Goal: Information Seeking & Learning: Find specific fact

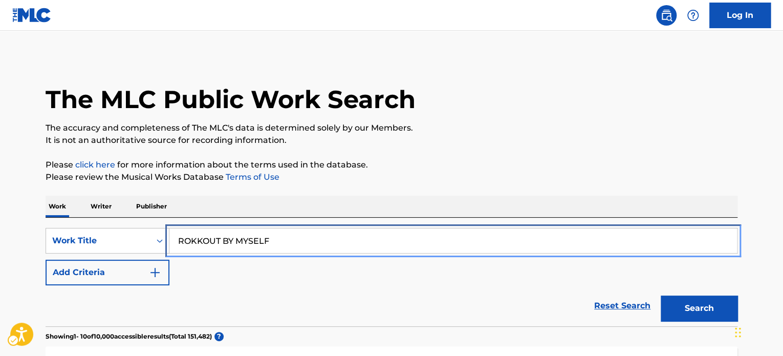
click at [328, 249] on input "ROKKOUT BY MYSELF" at bounding box center [453, 240] width 568 height 25
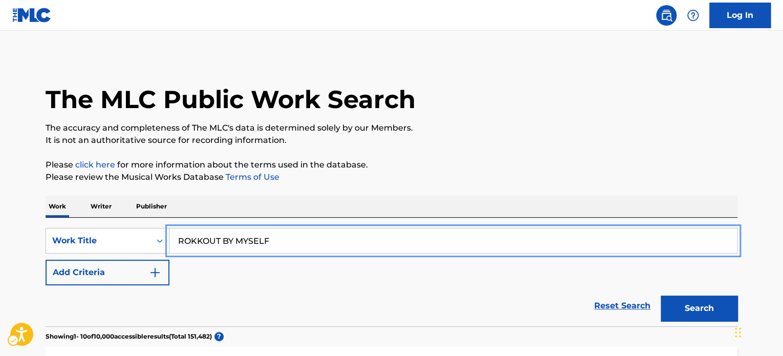
paste input "[DATE] IS JARIG"
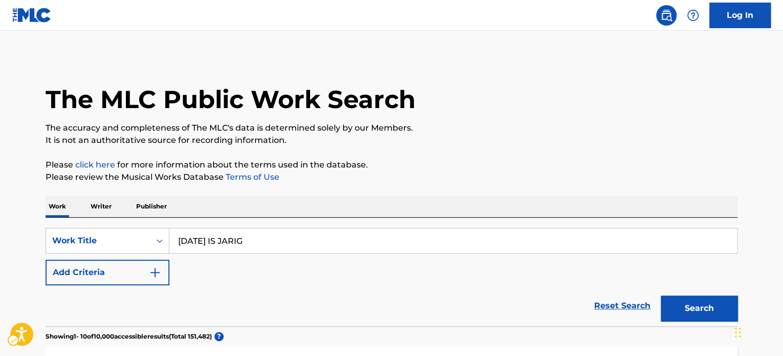
drag, startPoint x: 554, startPoint y: 153, endPoint x: 574, endPoint y: 168, distance: 25.3
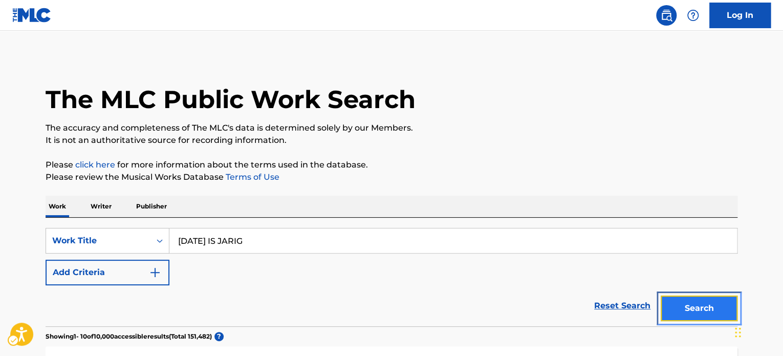
click at [710, 312] on button "Search" at bounding box center [699, 308] width 77 height 26
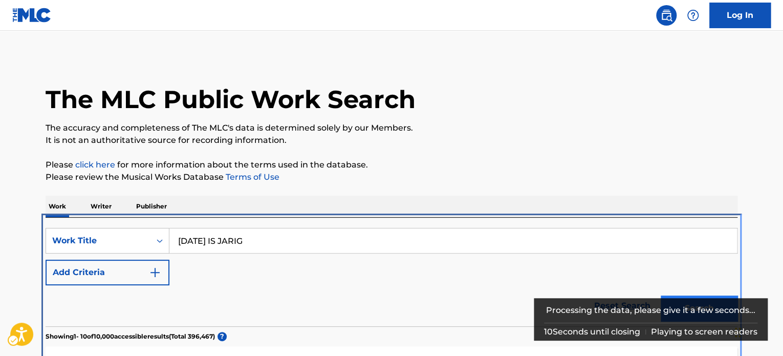
scroll to position [217, 0]
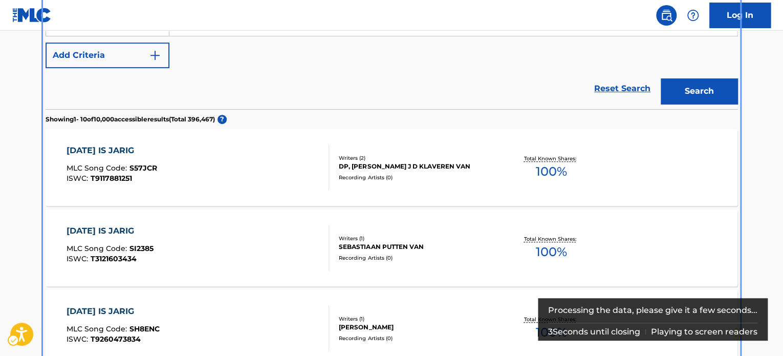
click at [374, 52] on div "SearchWithCriteria28696ba3-4f58-402e-a421-c58d7c0e0100 Work Title [DATE] IS JAR…" at bounding box center [392, 39] width 692 height 57
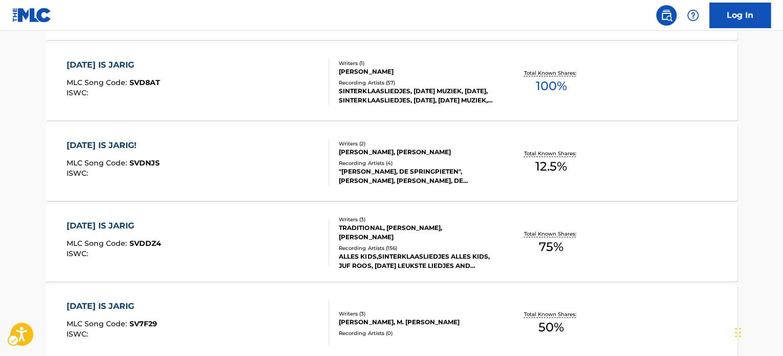
scroll to position [627, 0]
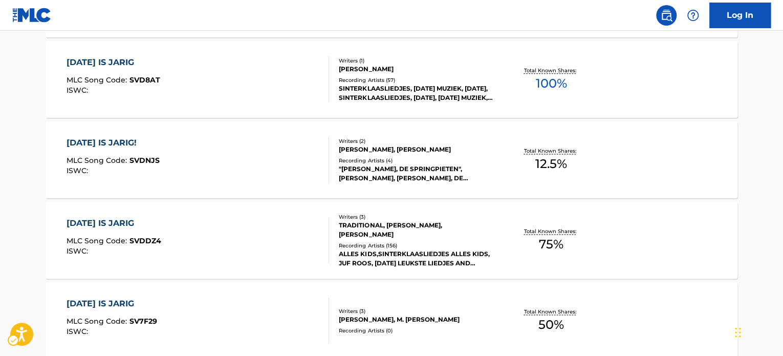
click at [33, 80] on div "The MLC Public Work Search The accuracy and completeness of The MLC's data is d…" at bounding box center [391, 1] width 717 height 1143
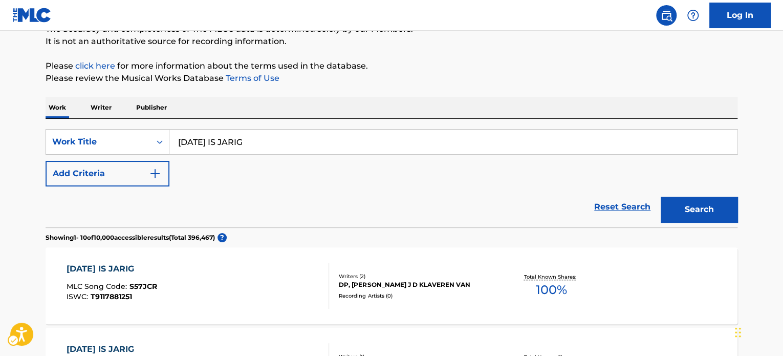
click at [337, 163] on div "SearchWithCriteria28696ba3-4f58-402e-a421-c58d7c0e0100 Work Title [DATE] IS JAR…" at bounding box center [392, 157] width 692 height 57
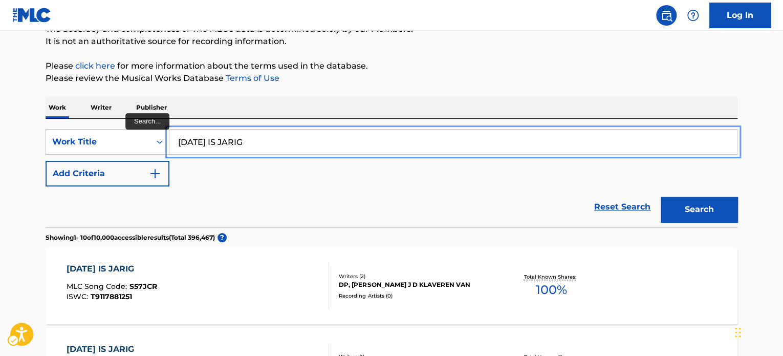
drag, startPoint x: 350, startPoint y: 142, endPoint x: 537, endPoint y: 152, distance: 187.1
click at [350, 142] on input "[DATE] IS JARIG" at bounding box center [453, 142] width 568 height 25
paste input "[PERSON_NAME] ME TASSIE EFFE VAST"
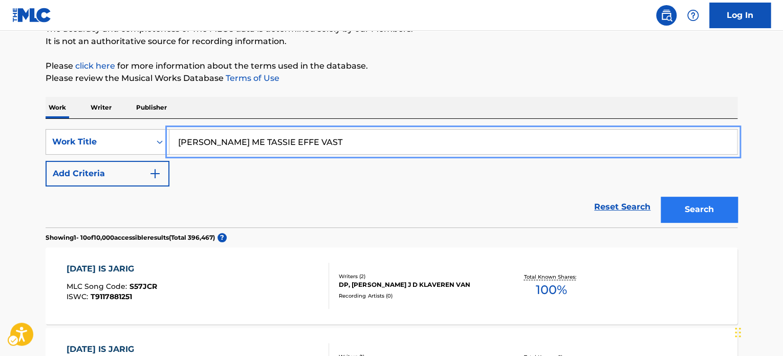
type input "[PERSON_NAME] ME TASSIE EFFE VAST"
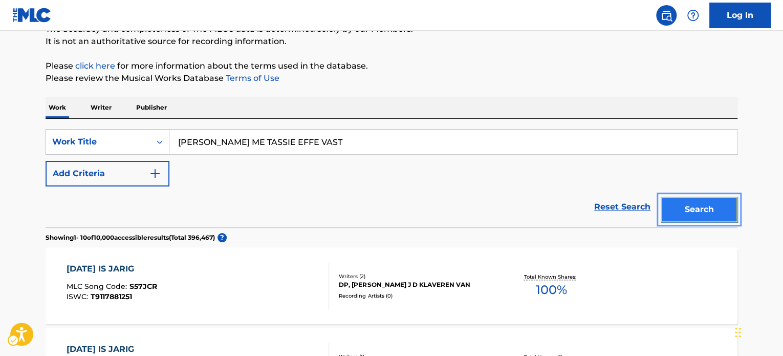
click at [683, 197] on button "Search" at bounding box center [699, 210] width 77 height 26
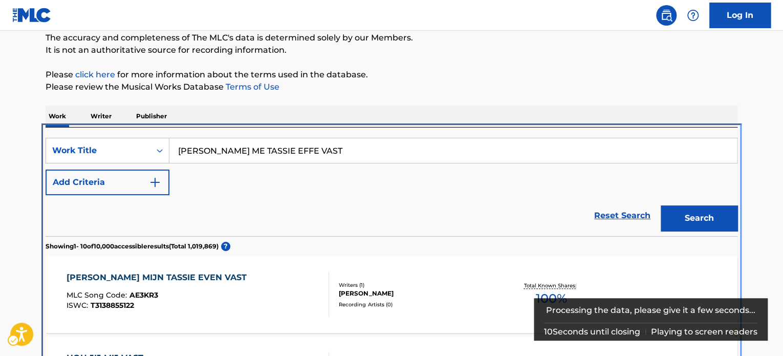
scroll to position [217, 0]
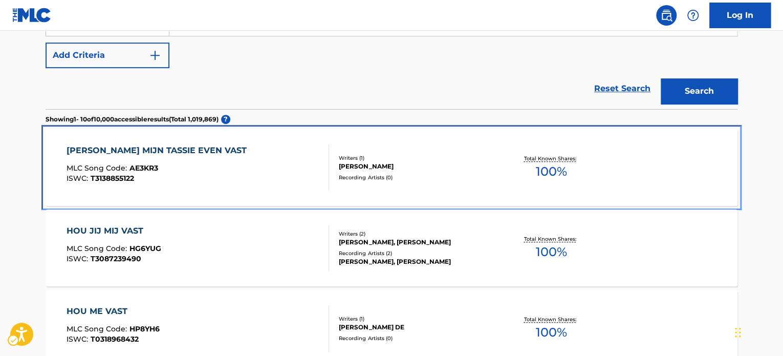
click at [345, 188] on div "[PERSON_NAME] MIJN TASSIE EVEN VAST MLC Song Code : AE3KR3 ISWC : T3138855122 W…" at bounding box center [392, 167] width 692 height 77
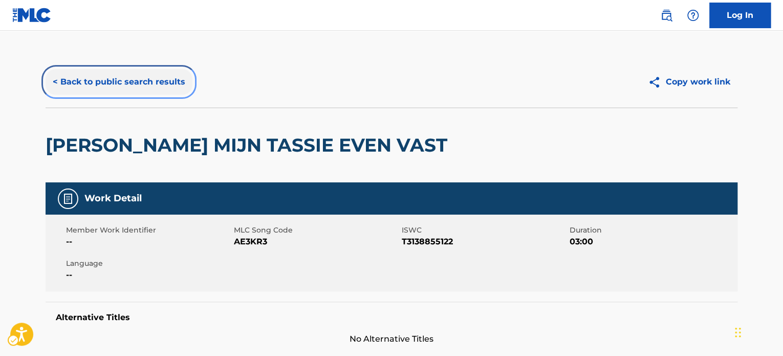
click at [160, 91] on button "< Back to public search results" at bounding box center [119, 82] width 147 height 26
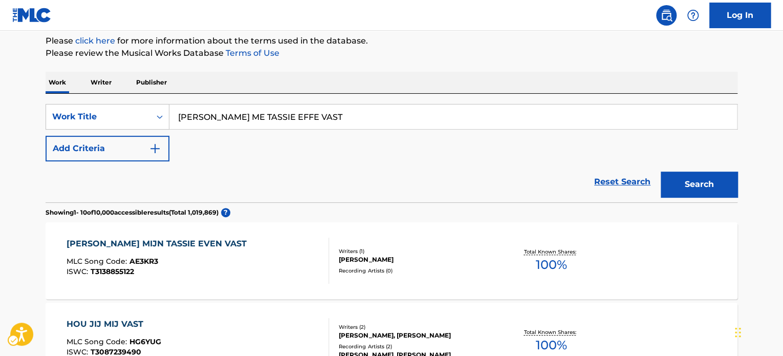
scroll to position [115, 0]
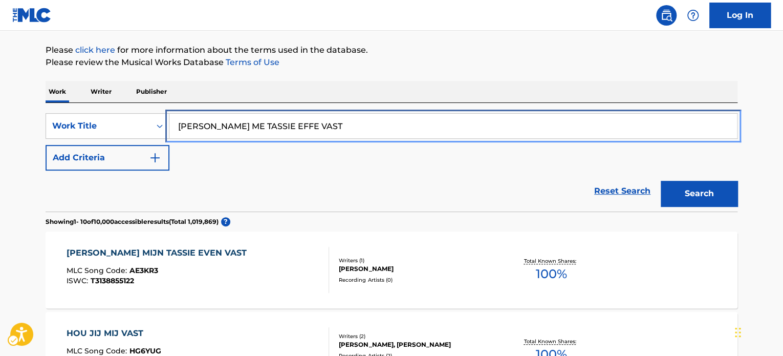
drag, startPoint x: 271, startPoint y: 122, endPoint x: 297, endPoint y: 122, distance: 25.6
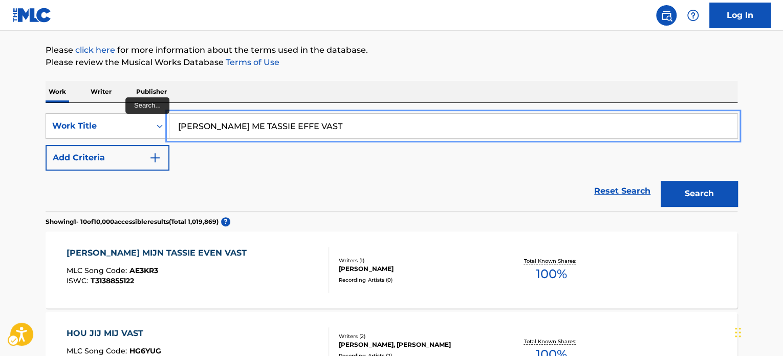
paste input "WAT EEN ANDER OOK ZEG"
type input "WAT EEN ANDER OOK ZEGT"
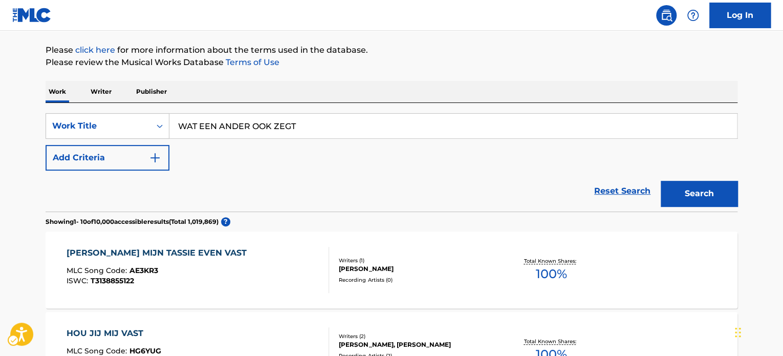
drag, startPoint x: 479, startPoint y: 71, endPoint x: 625, endPoint y: 148, distance: 165.1
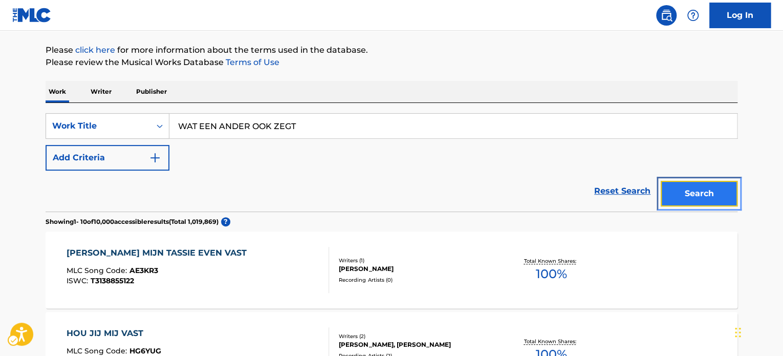
click at [708, 204] on button "Search" at bounding box center [699, 194] width 77 height 26
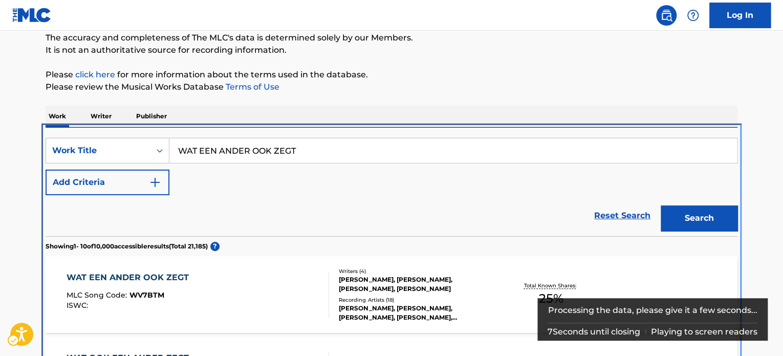
scroll to position [217, 0]
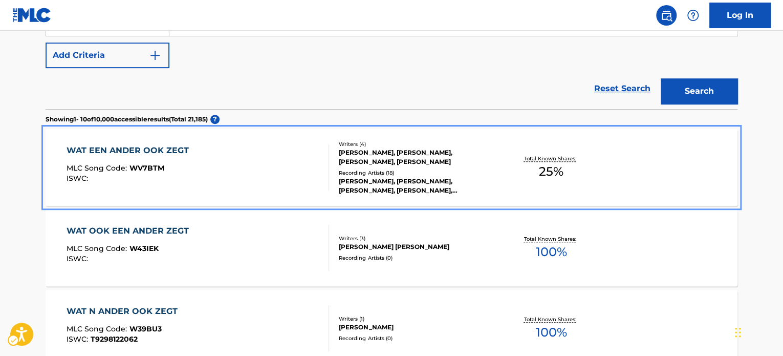
click at [238, 162] on div "WAT EEN ANDER OOK ZEGT MLC Song Code : WV7BTM ISWC :" at bounding box center [198, 167] width 263 height 46
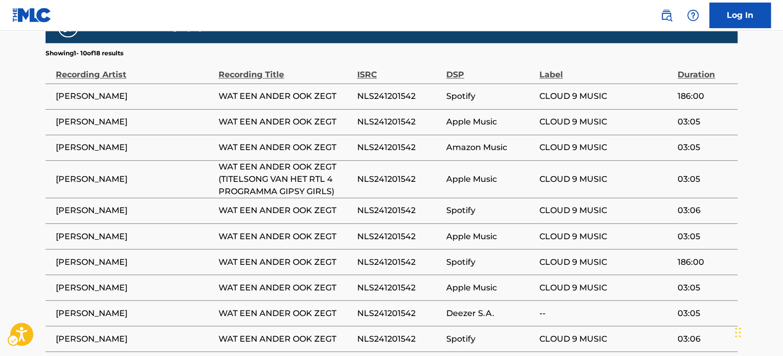
scroll to position [768, 0]
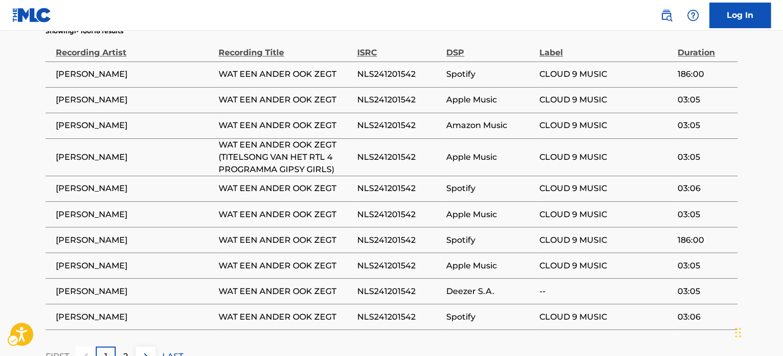
click at [390, 68] on span "NLS241201542" at bounding box center [399, 74] width 84 height 12
copy span "NLS241201542"
click at [125, 18] on nav "| Redirects to homepage Public Search Log In" at bounding box center [391, 15] width 783 height 31
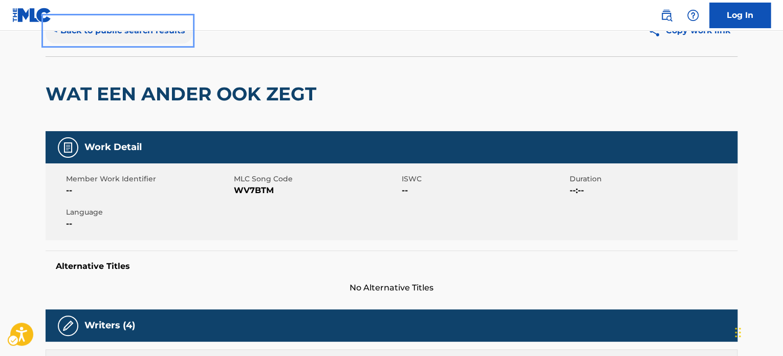
click at [113, 42] on button "< Back to public search results" at bounding box center [119, 31] width 147 height 26
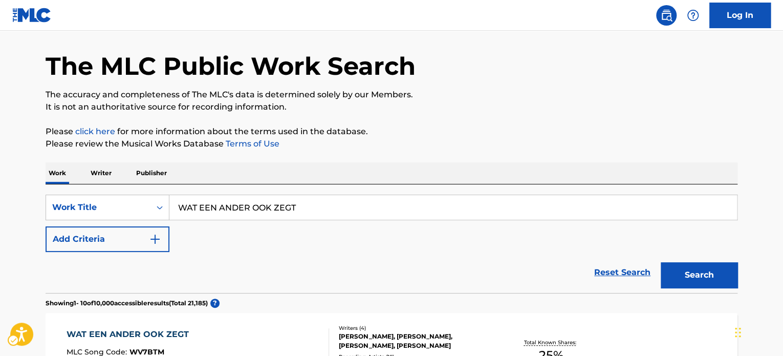
scroll to position [12, 0]
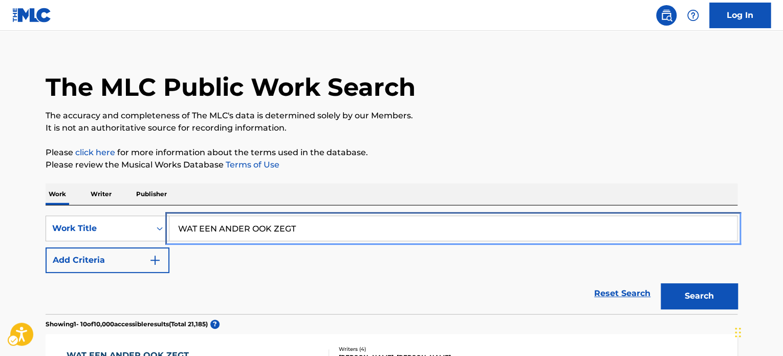
drag, startPoint x: 292, startPoint y: 225, endPoint x: 316, endPoint y: 223, distance: 24.7
paste input "ZET HET OP JE LIJSTJE"
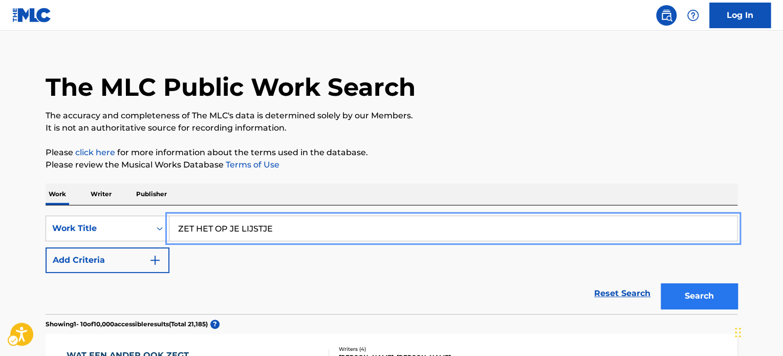
type input "ZET HET OP JE LIJSTJE"
click at [706, 299] on button "Search" at bounding box center [699, 296] width 77 height 26
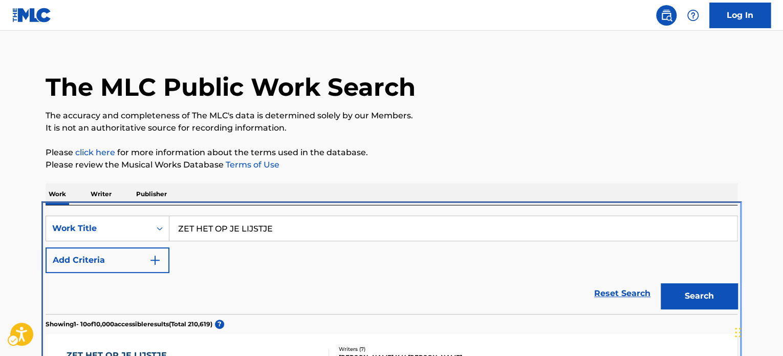
scroll to position [217, 0]
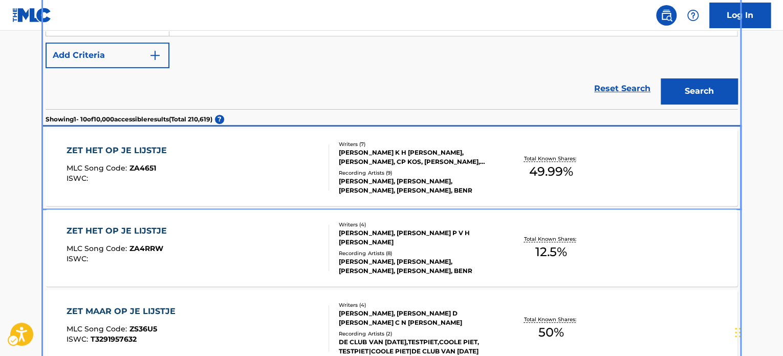
click at [400, 171] on div "Writers ( 7 ) [PERSON_NAME] K H [PERSON_NAME], [PERSON_NAME], CP KOS, [PERSON_N…" at bounding box center [411, 167] width 164 height 55
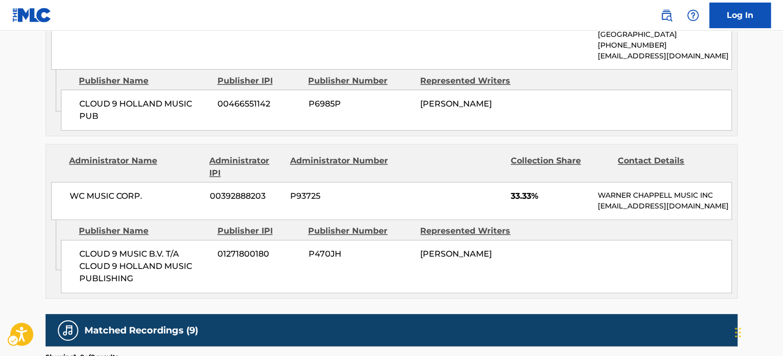
scroll to position [665, 0]
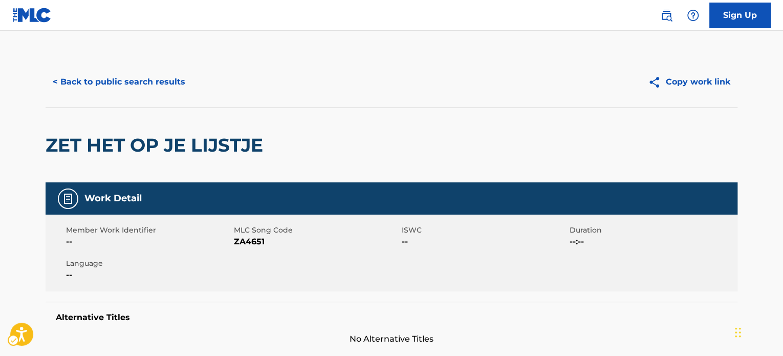
click at [585, 124] on div "ZET HET OP JE LIJSTJE" at bounding box center [392, 145] width 692 height 75
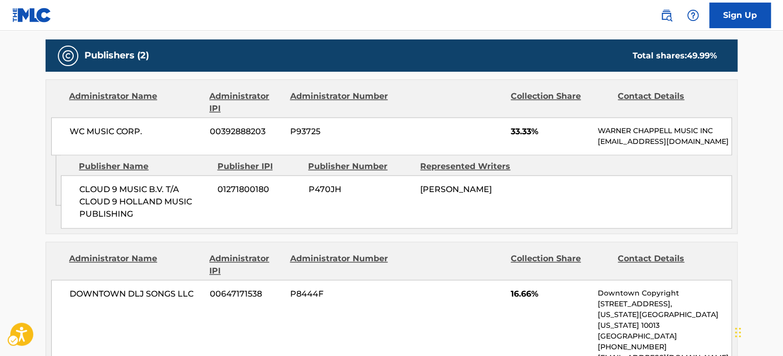
scroll to position [563, 0]
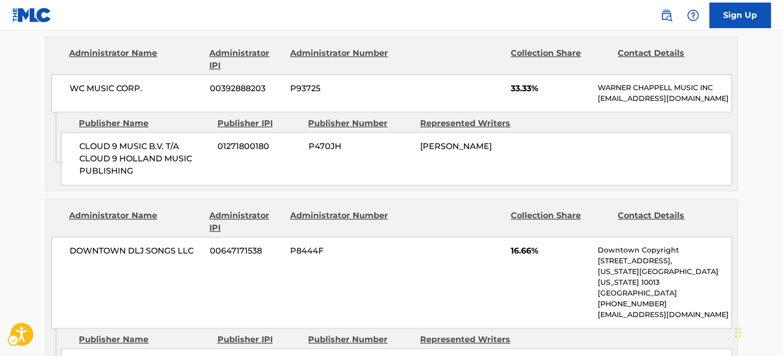
click at [173, 293] on div "DOWNTOWN DLJ SONGS LLC 00647171538 P8444F 16.66% Downtown Copyright [STREET_ADD…" at bounding box center [391, 283] width 681 height 92
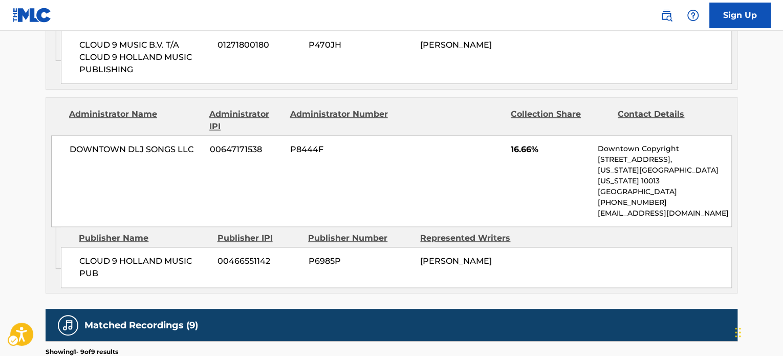
scroll to position [666, 0]
